Goal: Check status: Check status

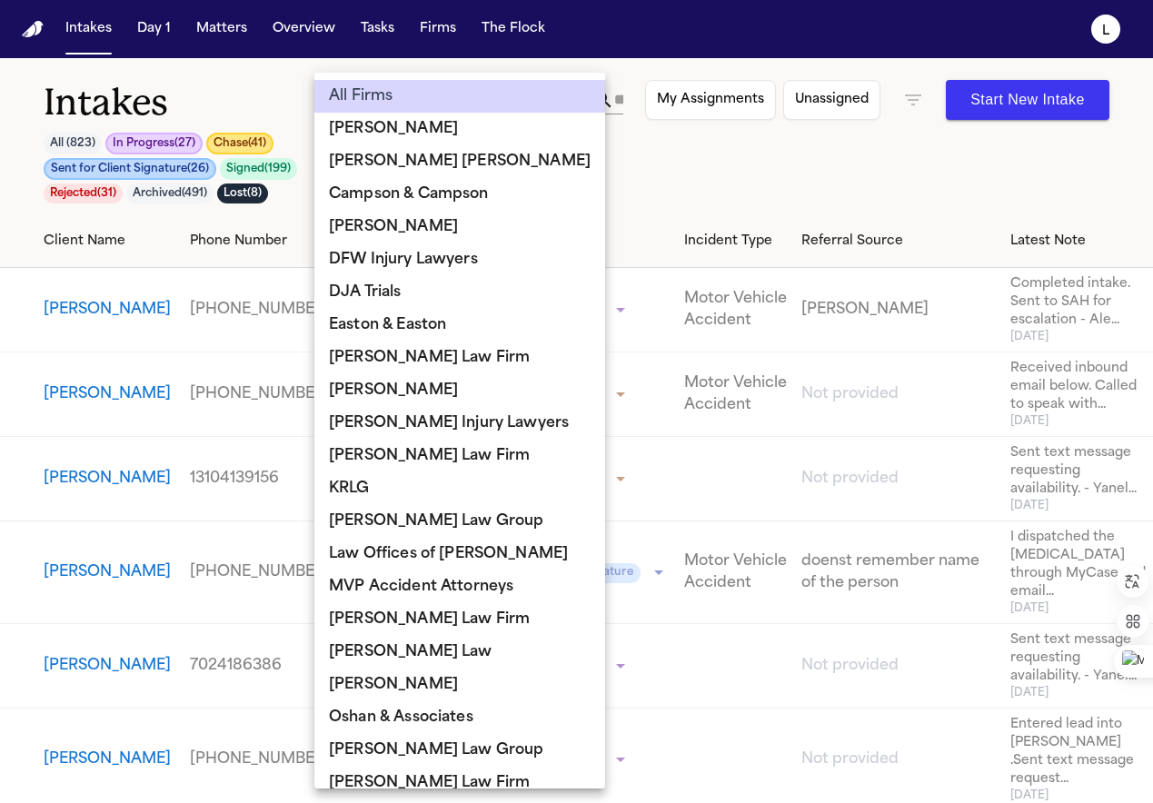
click at [433, 108] on body "**********" at bounding box center [576, 401] width 1153 height 803
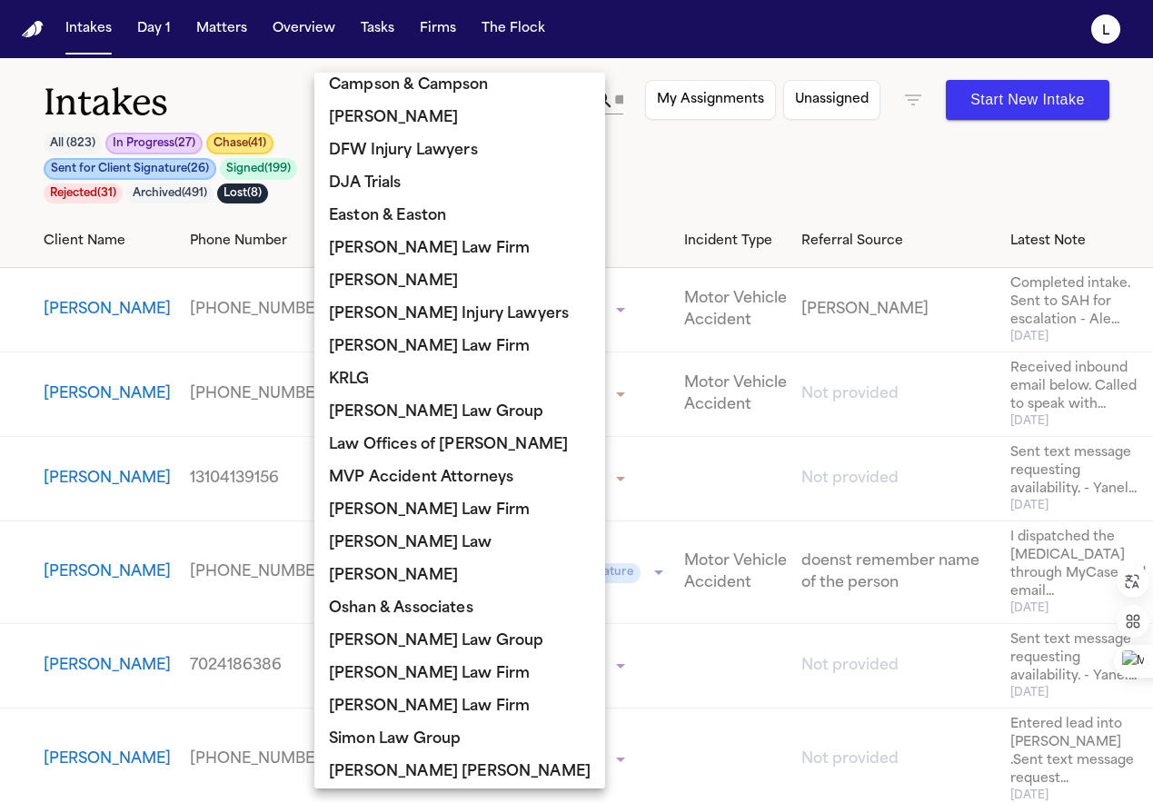
scroll to position [149, 0]
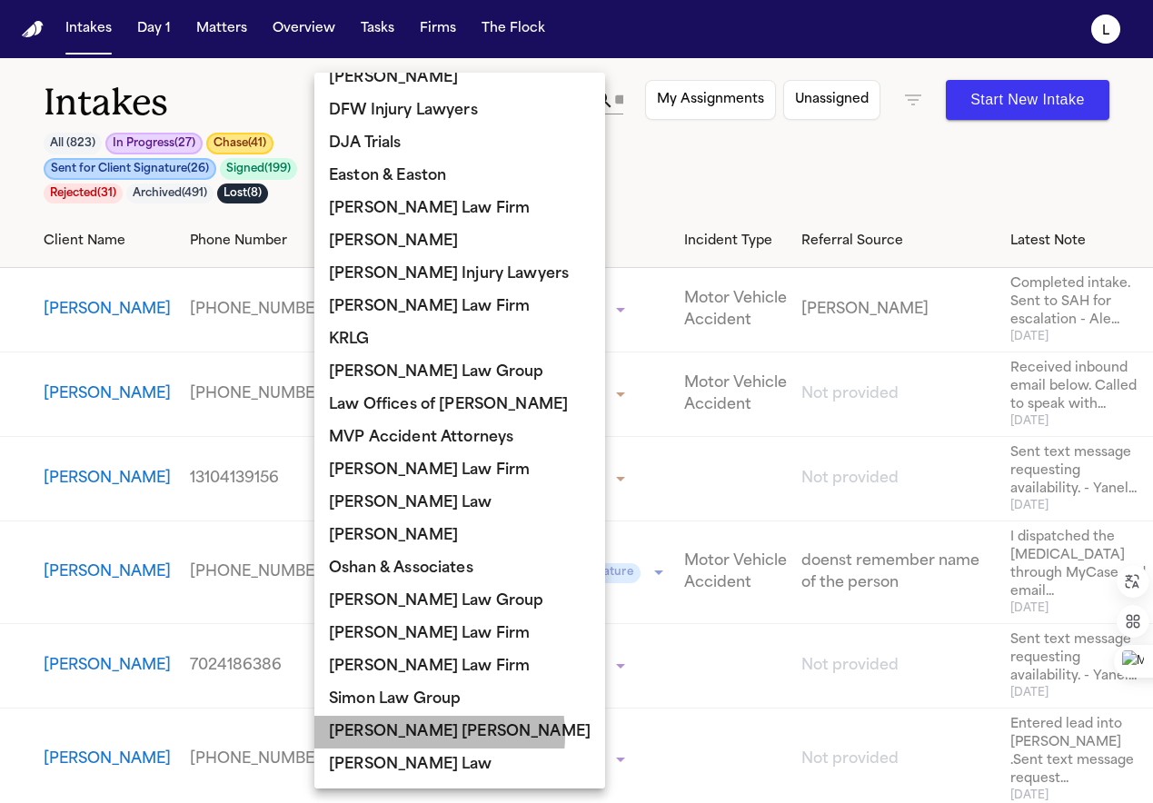
click at [422, 735] on li "[PERSON_NAME] [PERSON_NAME]" at bounding box center [459, 732] width 291 height 33
type input "**********"
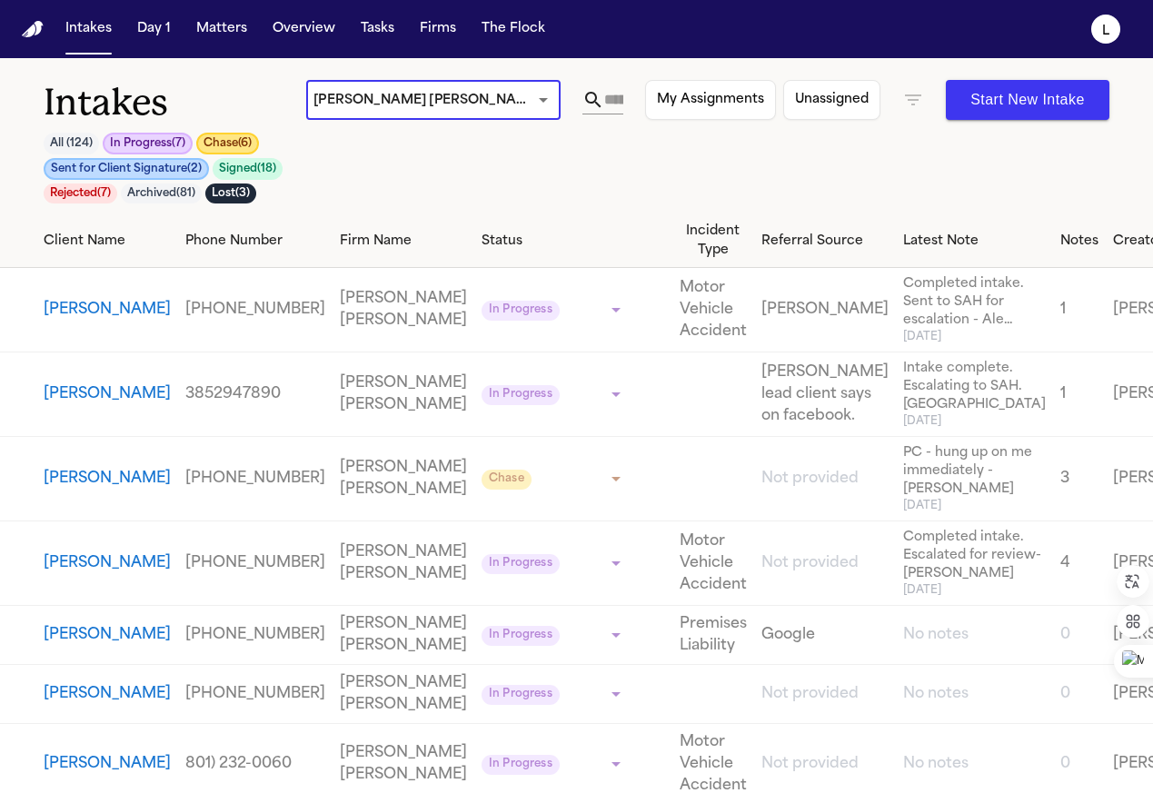
click at [75, 140] on button "All ( 124 )" at bounding box center [71, 144] width 55 height 22
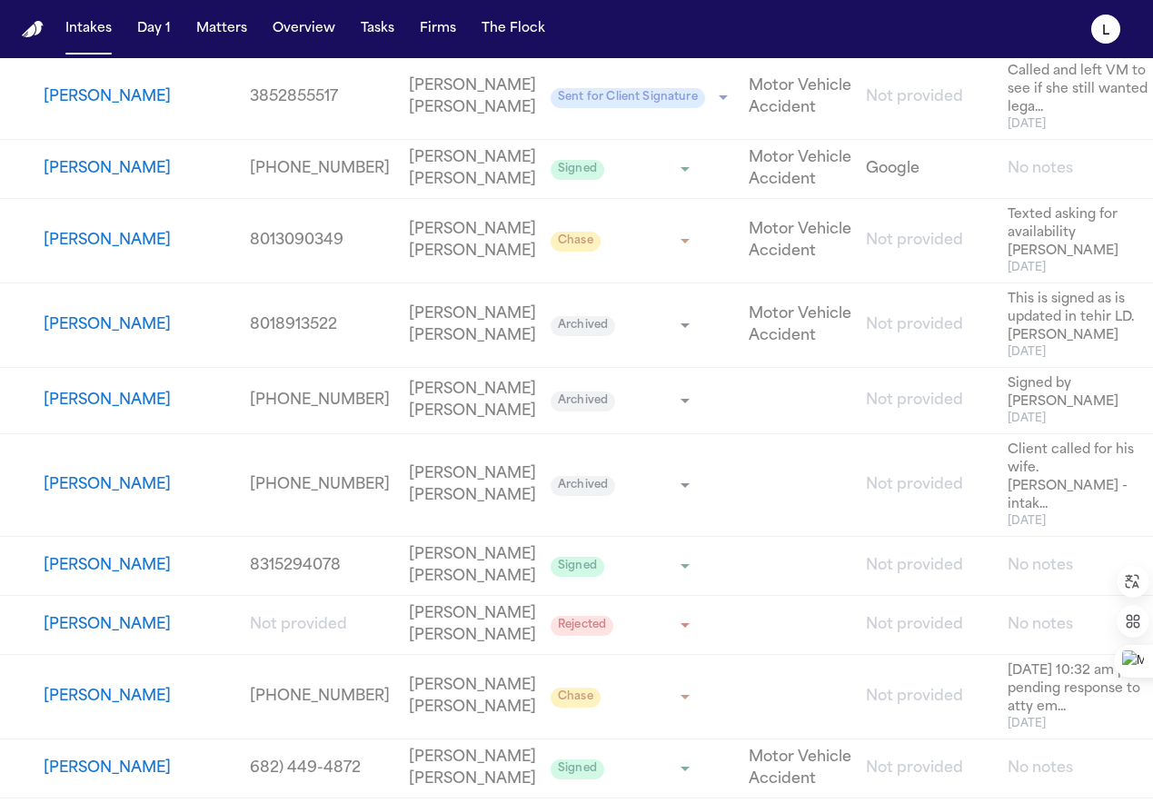
scroll to position [2520, 0]
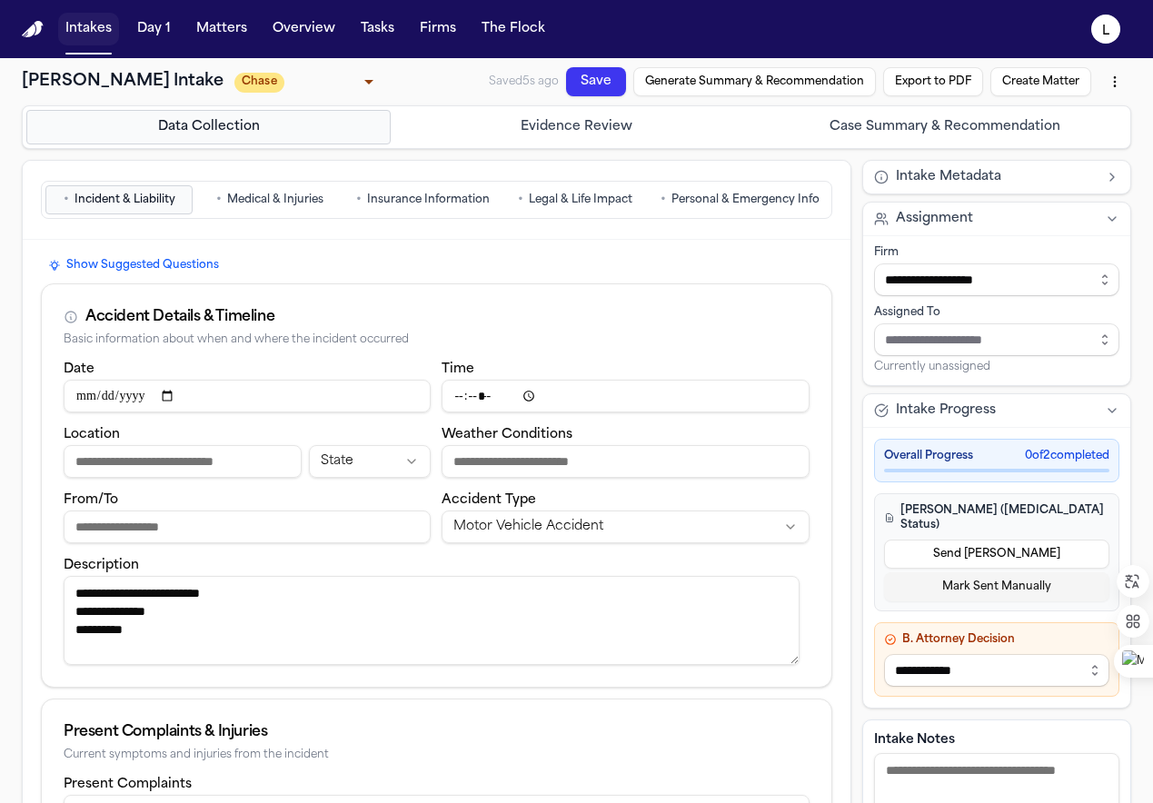
click at [96, 31] on button "Intakes" at bounding box center [88, 29] width 61 height 33
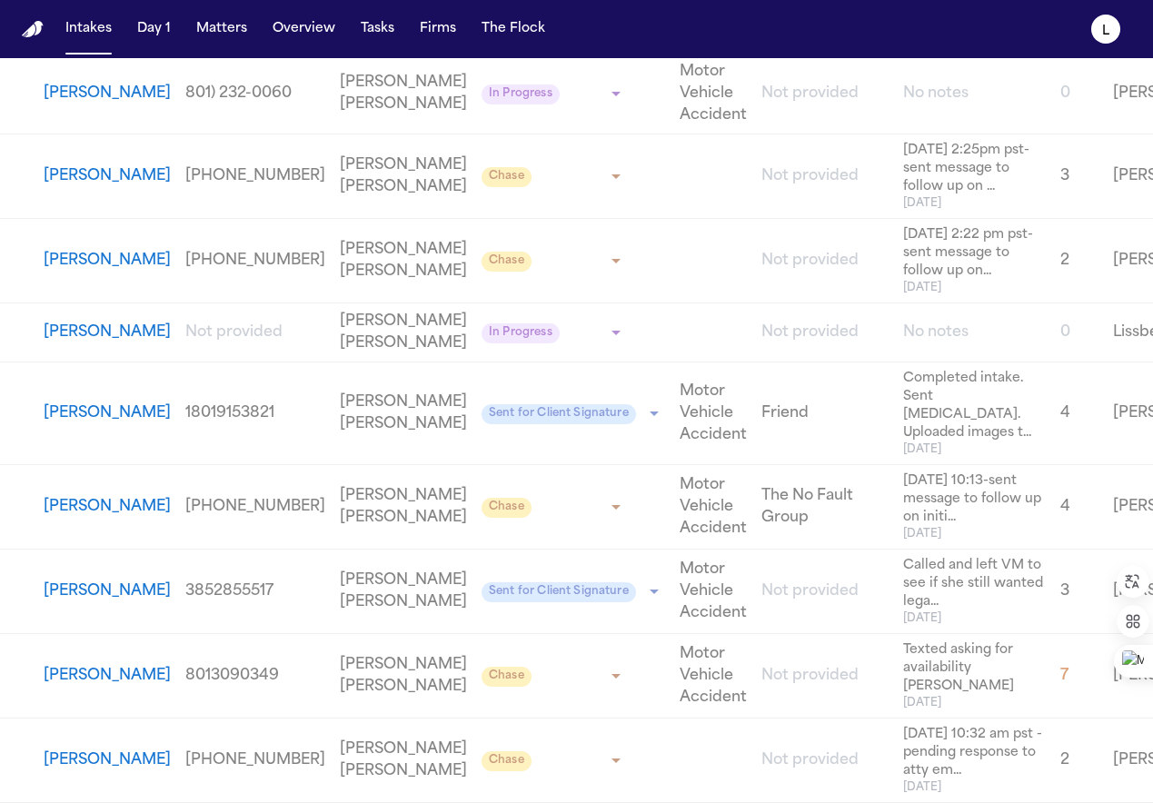
scroll to position [1153, 0]
click at [80, 749] on button "[PERSON_NAME]" at bounding box center [107, 760] width 127 height 22
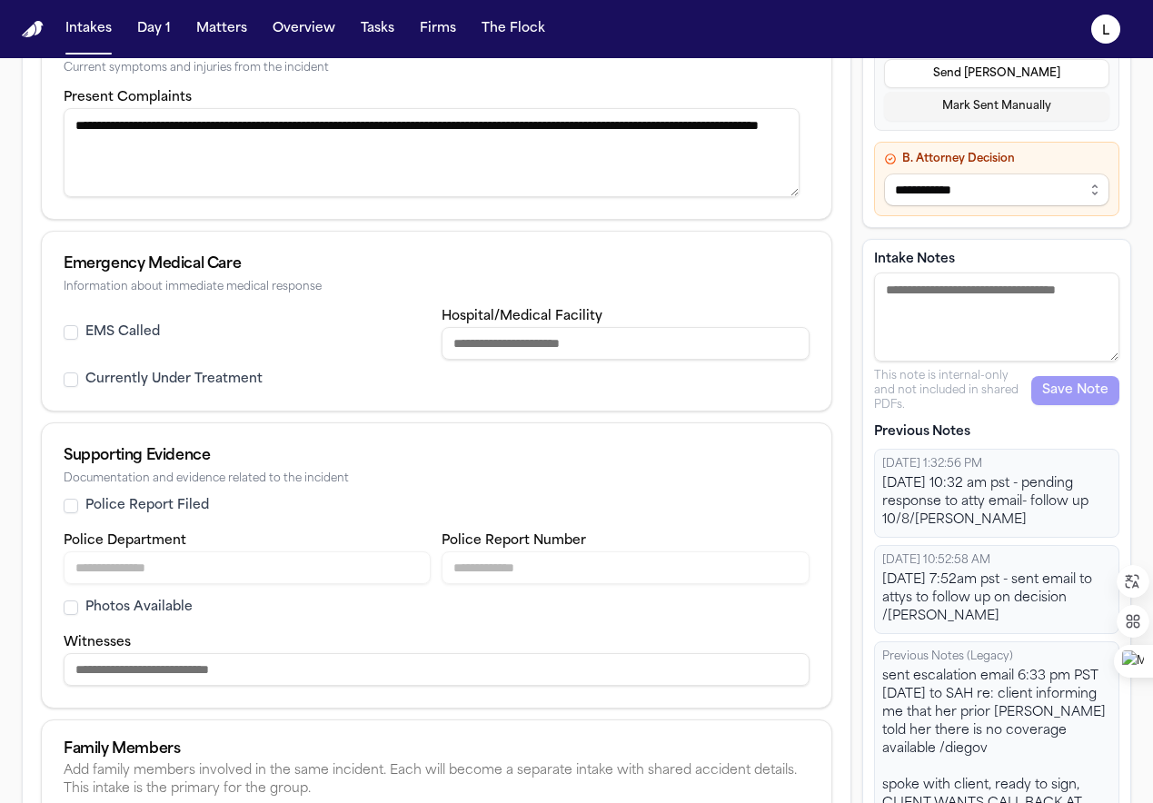
scroll to position [797, 0]
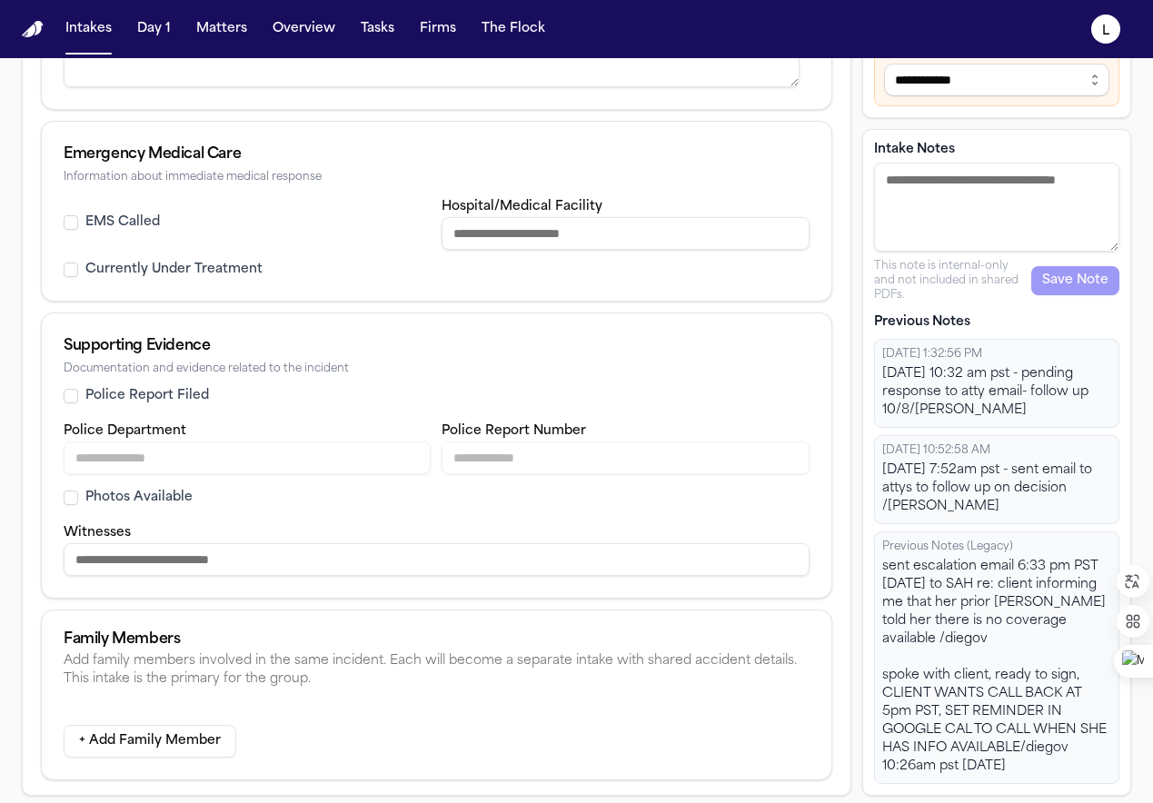
click at [892, 202] on textarea "Intake Notes" at bounding box center [996, 207] width 245 height 89
type textarea "**********"
click at [1072, 295] on button "Save Note" at bounding box center [1075, 280] width 88 height 29
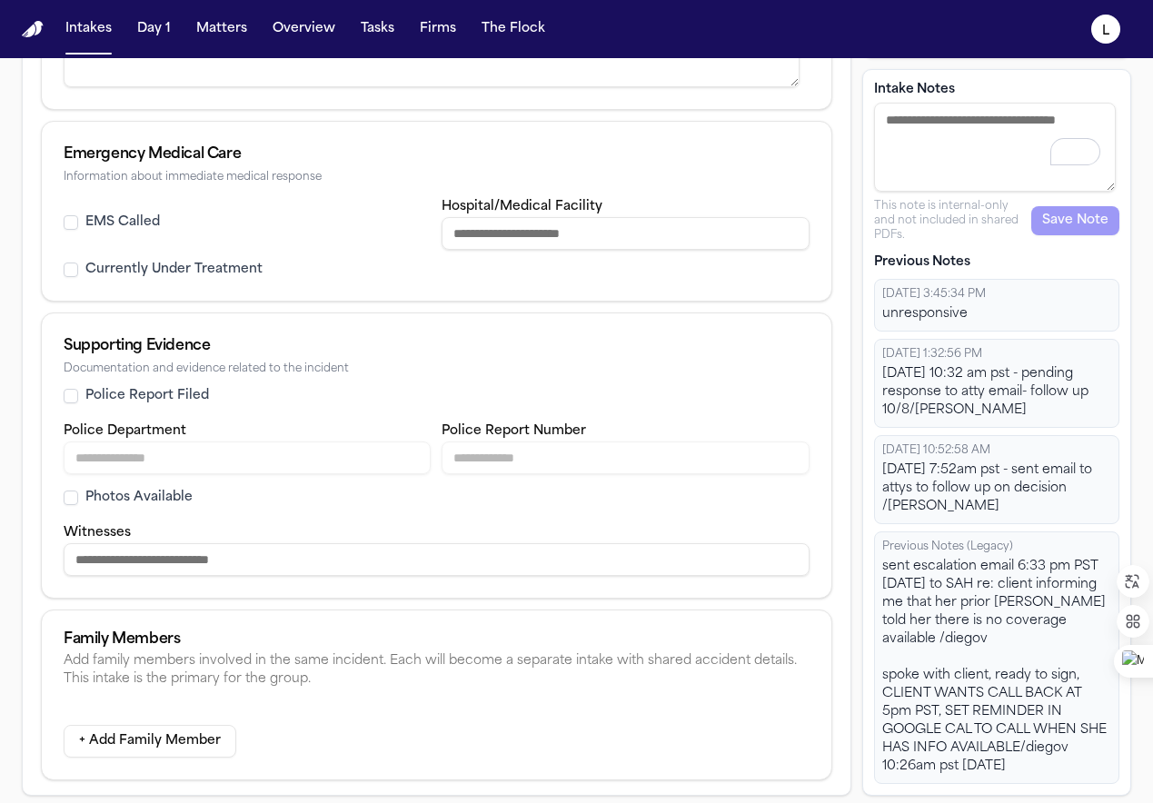
click at [976, 323] on div "unresponsive" at bounding box center [996, 314] width 229 height 18
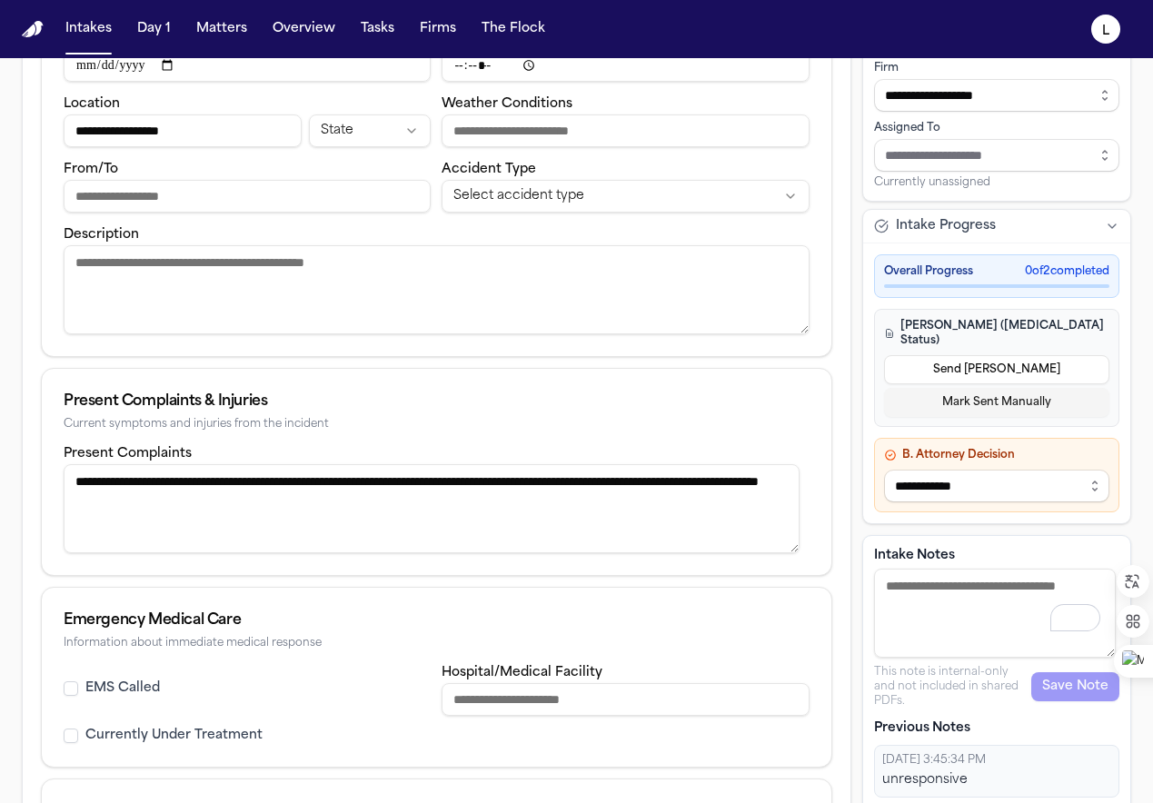
scroll to position [0, 0]
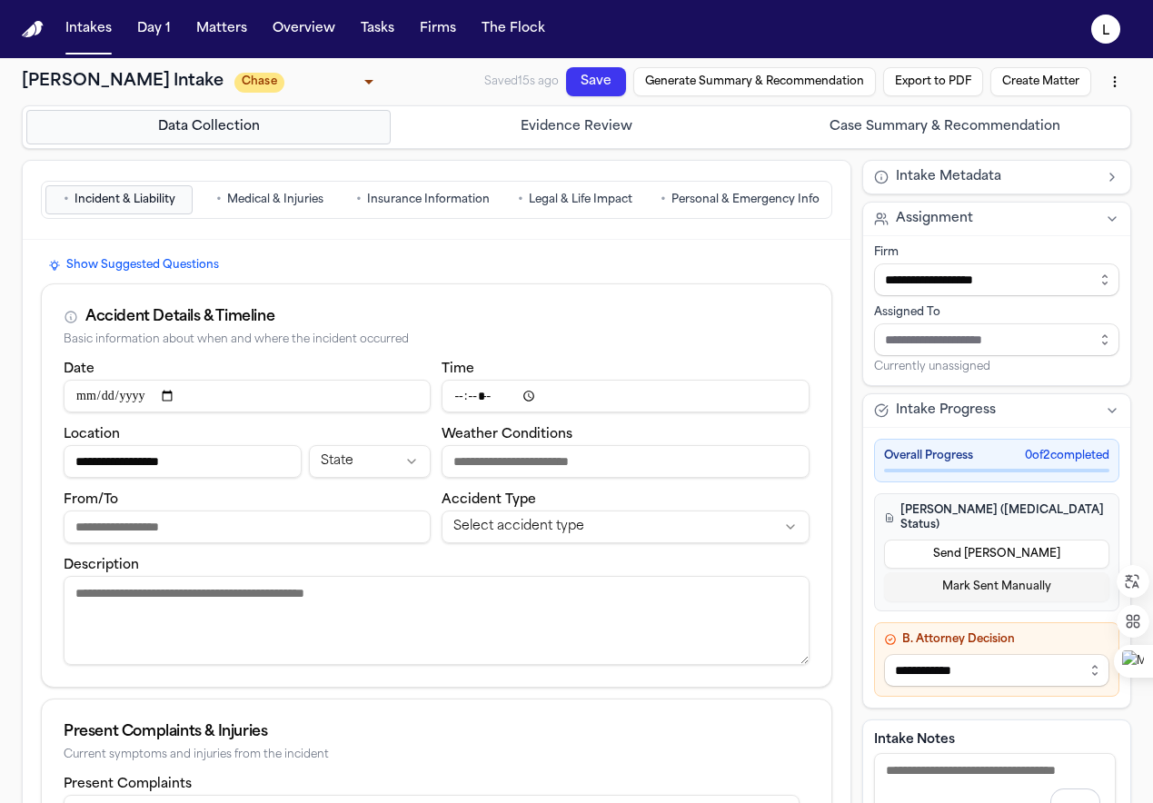
drag, startPoint x: 214, startPoint y: 85, endPoint x: 25, endPoint y: 80, distance: 189.9
click at [25, 80] on h1 "[PERSON_NAME] Intake" at bounding box center [123, 81] width 202 height 25
copy h1 "[PERSON_NAME]"
click at [88, 28] on button "Intakes" at bounding box center [88, 29] width 61 height 33
